Goal: Navigation & Orientation: Find specific page/section

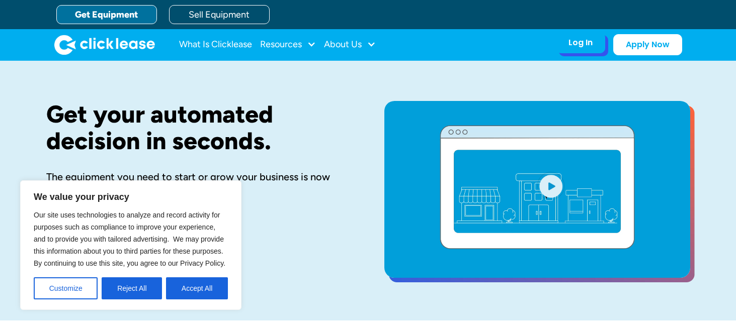
click at [581, 47] on div "Log In" at bounding box center [580, 43] width 24 height 10
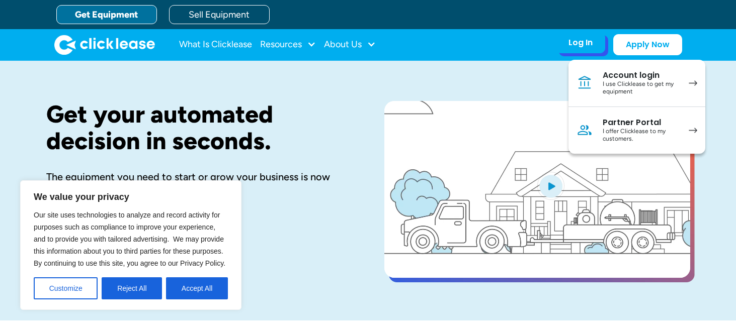
click at [621, 129] on div "I offer Clicklease to my customers." at bounding box center [640, 136] width 76 height 16
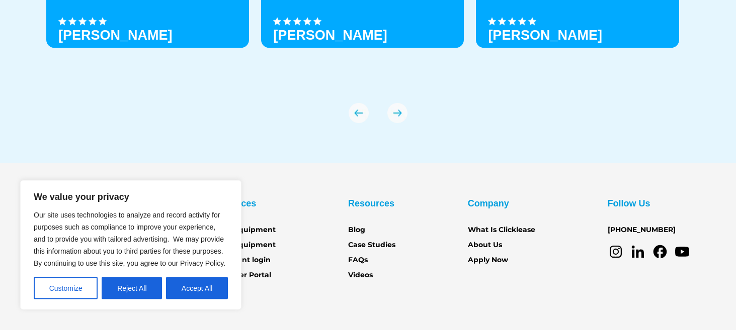
scroll to position [3616, 0]
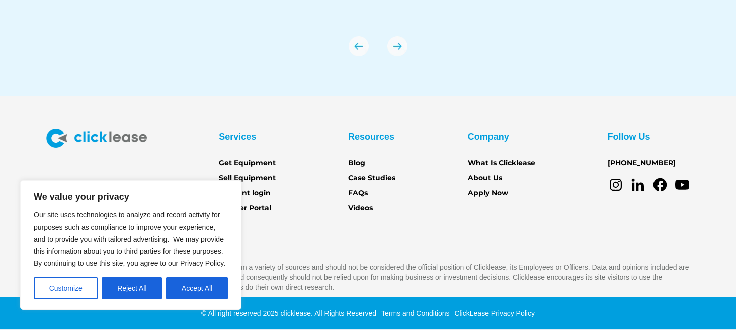
click at [510, 253] on div "Services Get Equipment Sell Equipment Account login Partner Portal Resources Bl…" at bounding box center [368, 211] width 644 height 164
drag, startPoint x: 206, startPoint y: 288, endPoint x: 215, endPoint y: 289, distance: 8.6
click at [206, 289] on button "Accept All" at bounding box center [197, 289] width 62 height 22
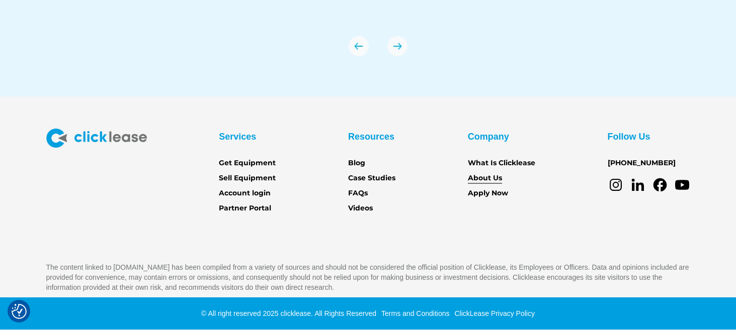
click at [487, 177] on link "About Us" at bounding box center [485, 178] width 34 height 11
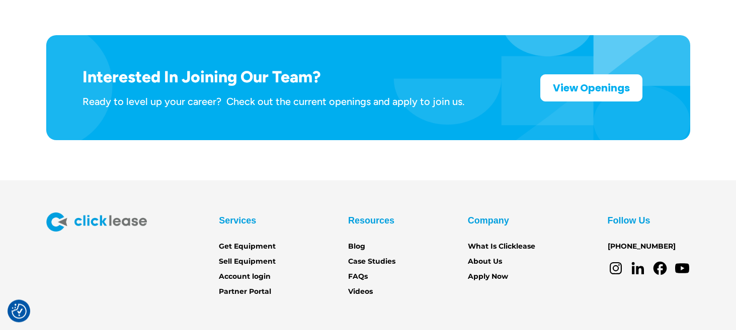
scroll to position [1692, 0]
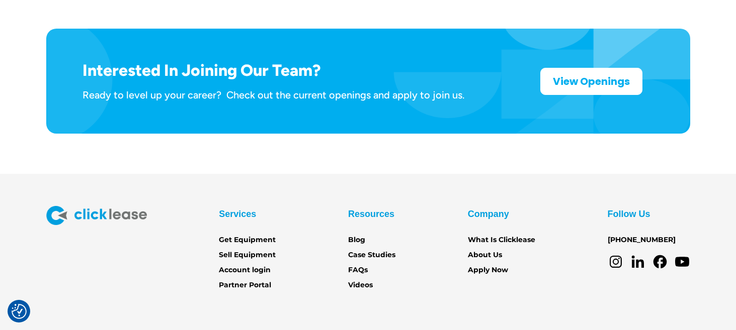
click at [415, 287] on section "Services Get Equipment Sell Equipment Account login Partner Portal Resources Bl…" at bounding box center [368, 273] width 736 height 199
click at [356, 265] on link "FAQs" at bounding box center [358, 270] width 20 height 11
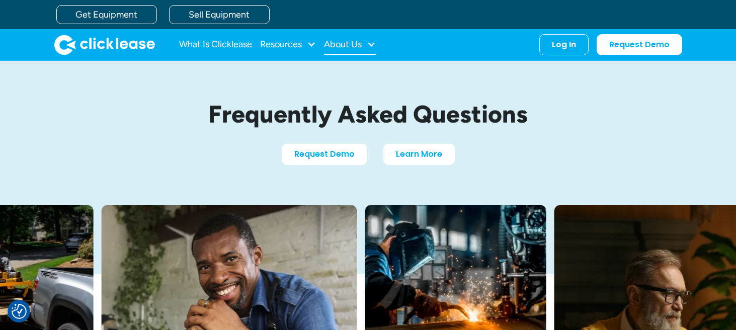
click at [375, 44] on div at bounding box center [371, 44] width 9 height 9
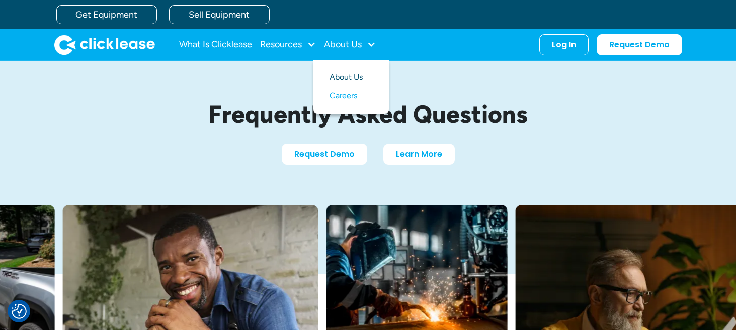
click at [352, 79] on link "About Us" at bounding box center [350, 77] width 43 height 19
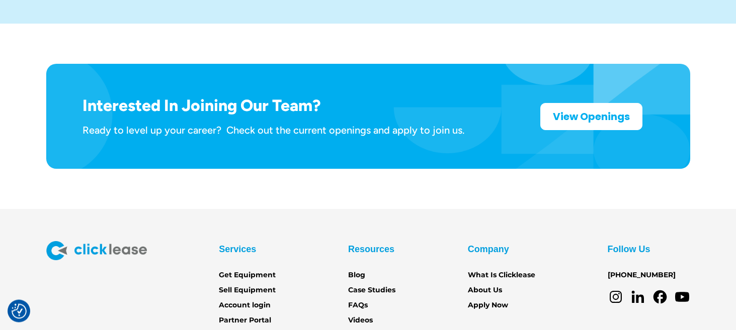
scroll to position [1692, 0]
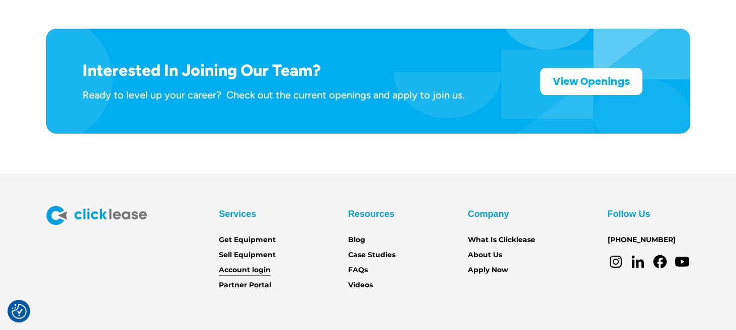
click at [231, 265] on link "Account login" at bounding box center [245, 270] width 52 height 11
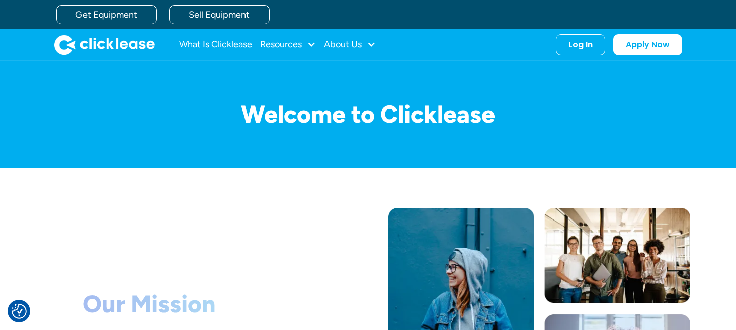
scroll to position [1692, 0]
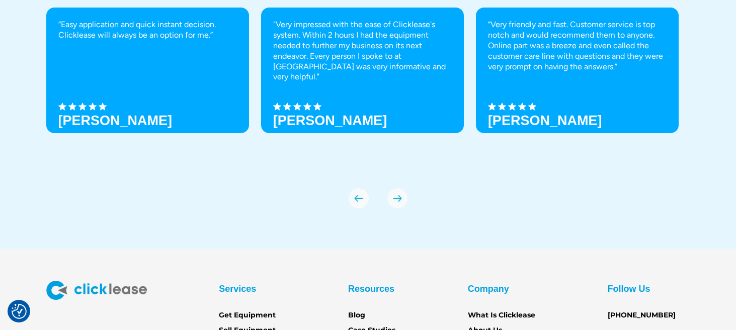
scroll to position [3487, 0]
